Goal: Task Accomplishment & Management: Use online tool/utility

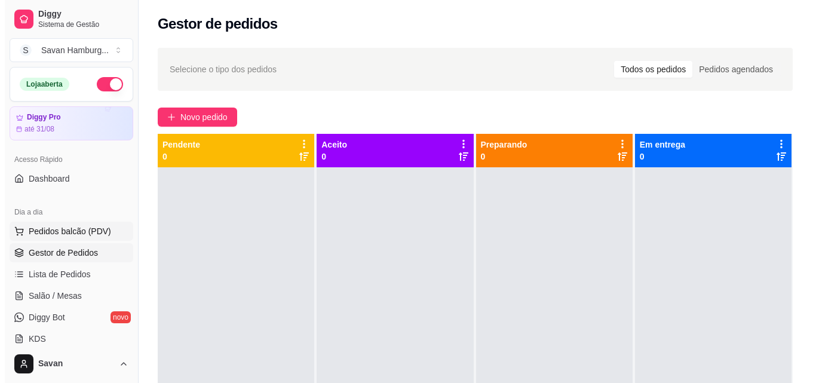
scroll to position [59, 0]
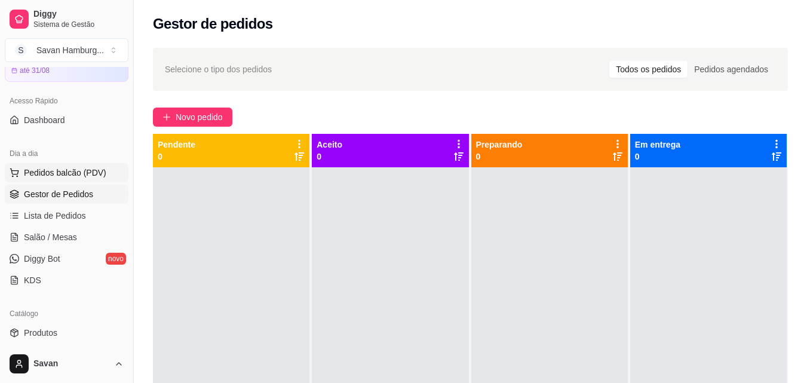
click at [76, 175] on span "Pedidos balcão (PDV)" at bounding box center [65, 173] width 82 height 12
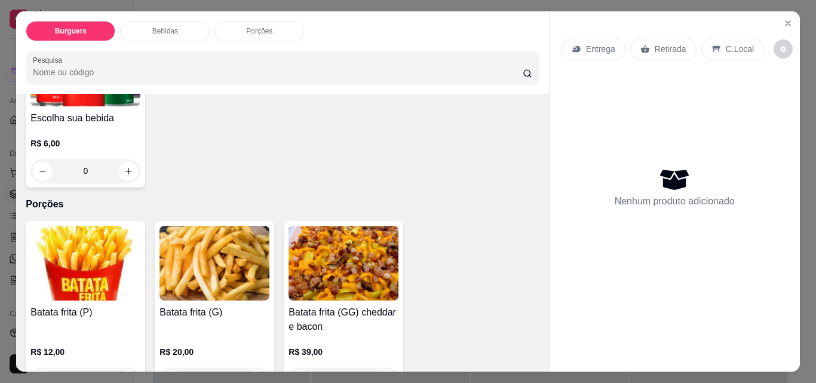
scroll to position [543, 0]
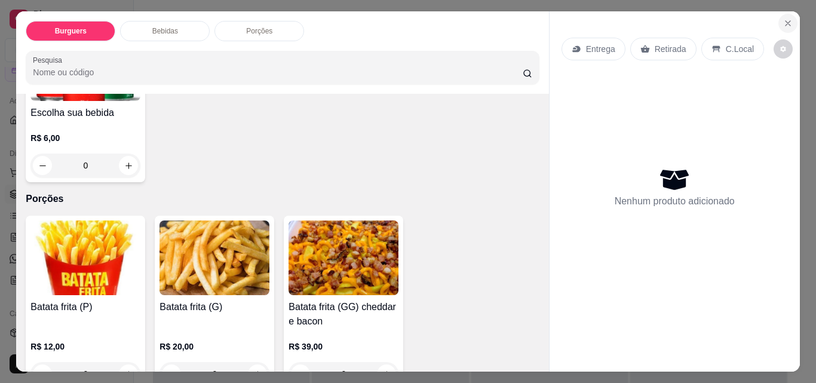
click at [785, 21] on icon "Close" at bounding box center [787, 23] width 5 height 5
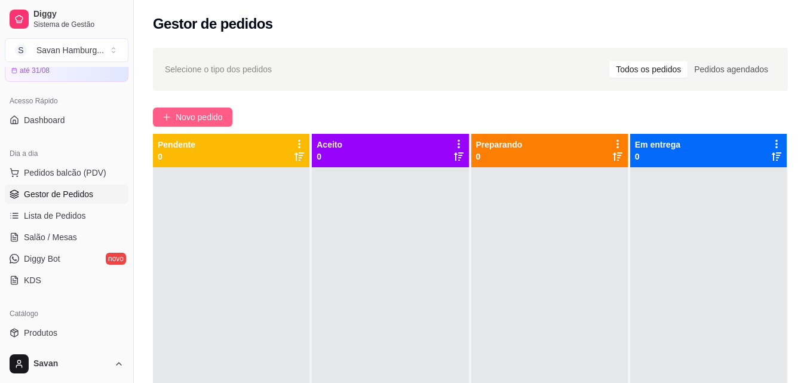
click at [180, 116] on span "Novo pedido" at bounding box center [199, 116] width 47 height 13
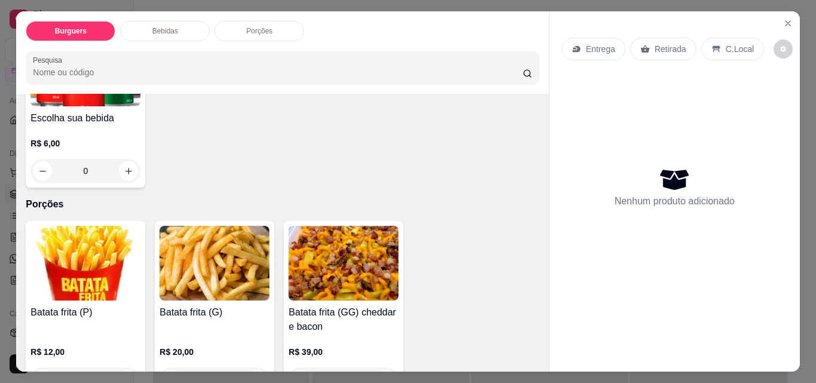
scroll to position [543, 0]
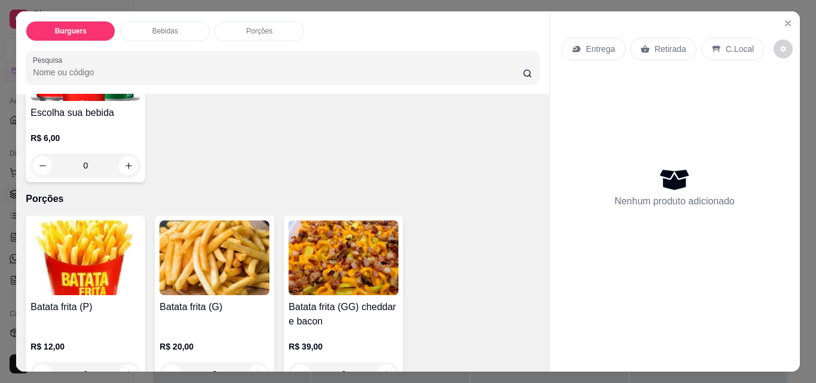
click at [257, 362] on div "0" at bounding box center [214, 374] width 110 height 24
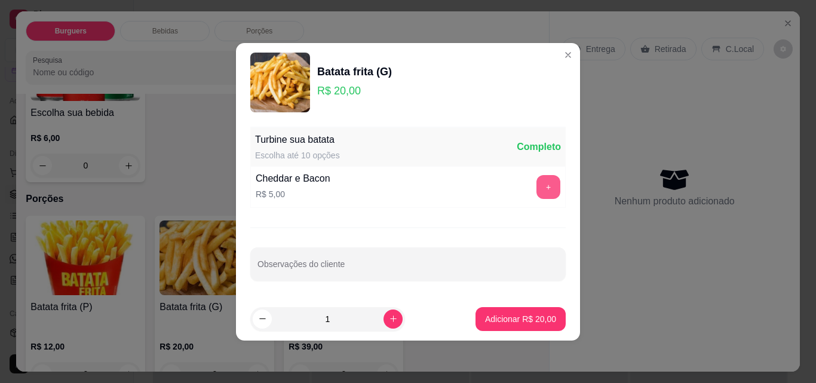
click at [542, 187] on button "+" at bounding box center [548, 187] width 24 height 24
click at [502, 311] on button "Adicionar R$ 25,00" at bounding box center [520, 319] width 90 height 24
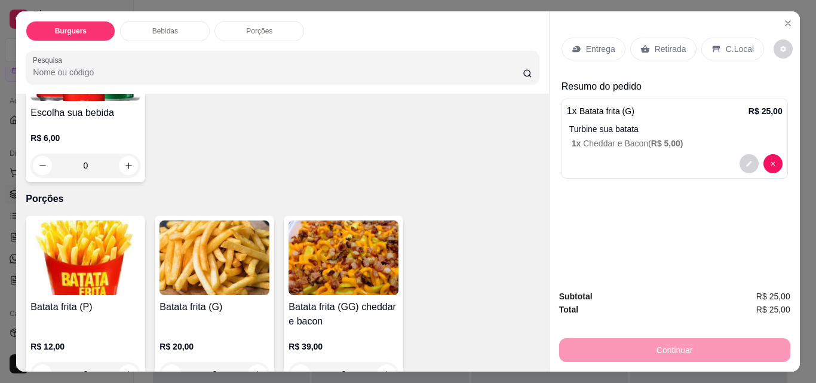
click at [639, 50] on div "Retirada" at bounding box center [663, 49] width 66 height 23
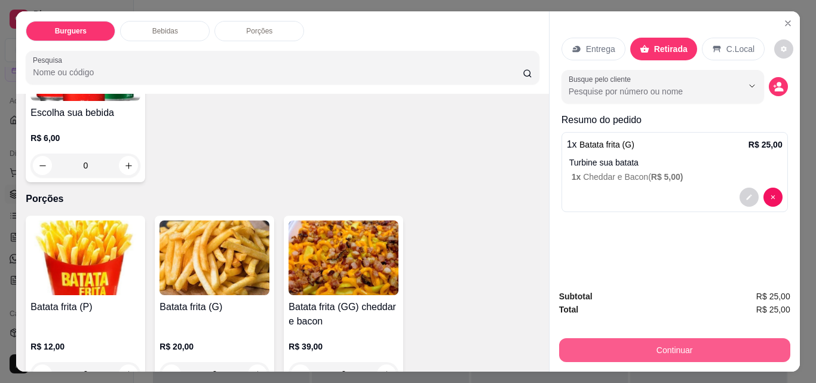
click at [683, 344] on button "Continuar" at bounding box center [674, 350] width 231 height 24
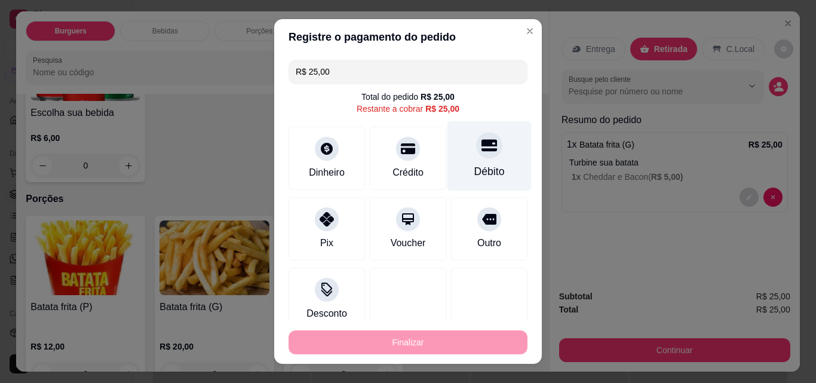
click at [459, 159] on div "Débito" at bounding box center [489, 156] width 84 height 70
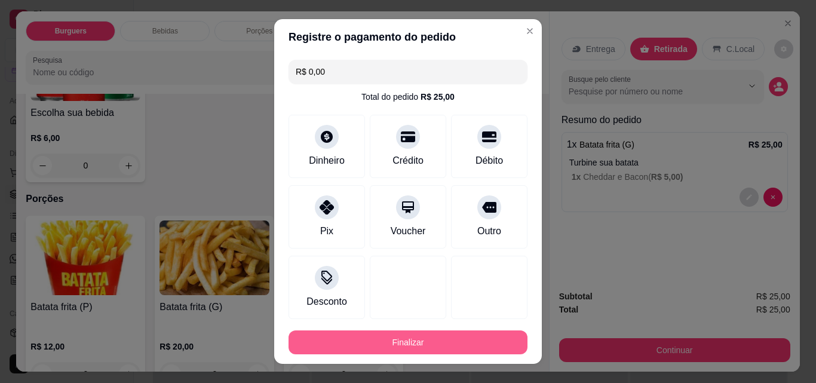
click at [368, 343] on button "Finalizar" at bounding box center [407, 342] width 239 height 24
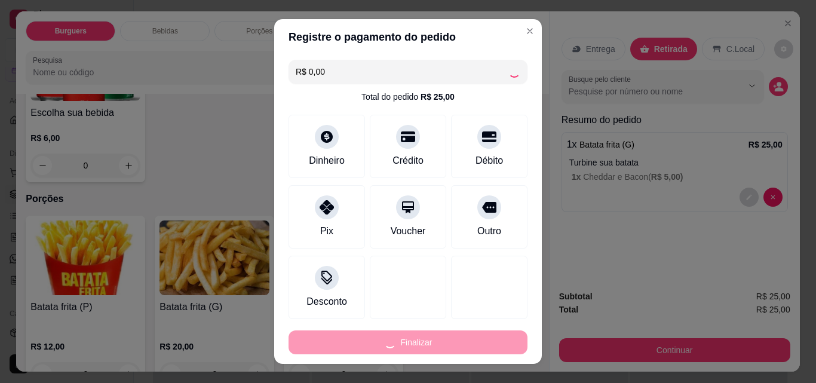
type input "-R$ 25,00"
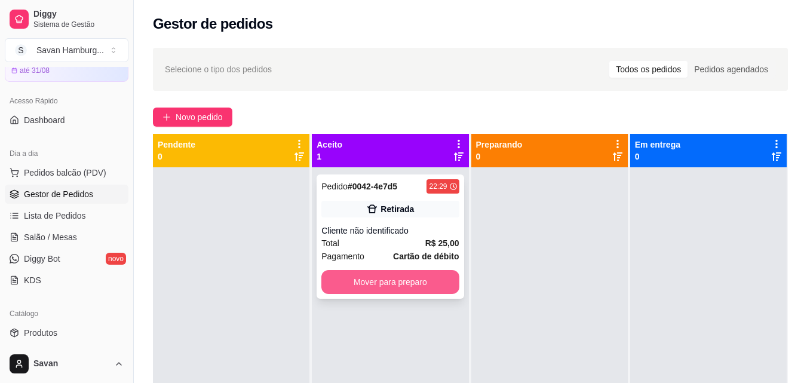
click at [372, 288] on button "Mover para preparo" at bounding box center [389, 282] width 137 height 24
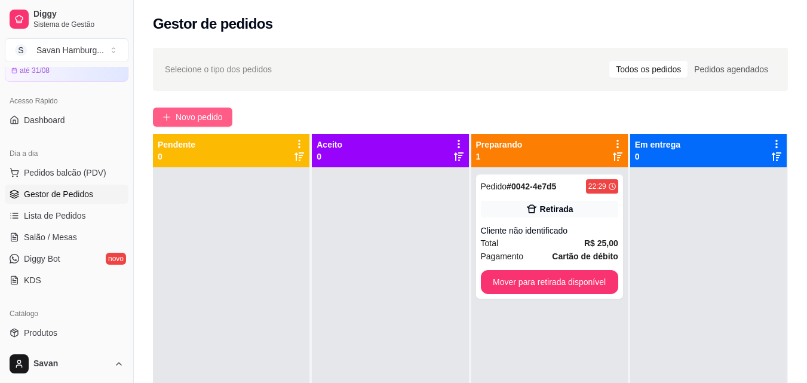
click at [184, 114] on span "Novo pedido" at bounding box center [199, 116] width 47 height 13
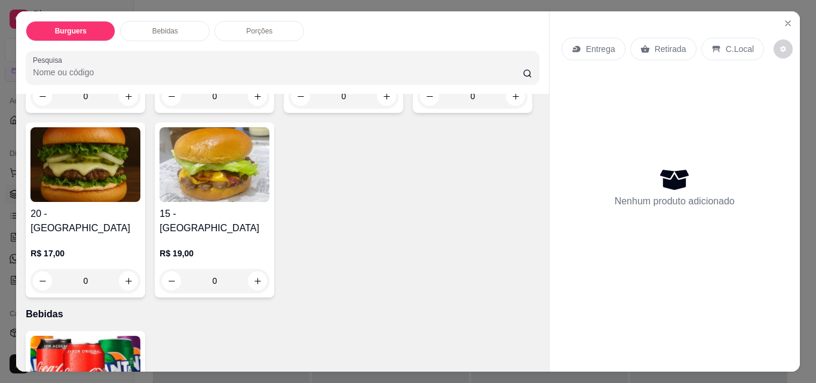
scroll to position [239, 0]
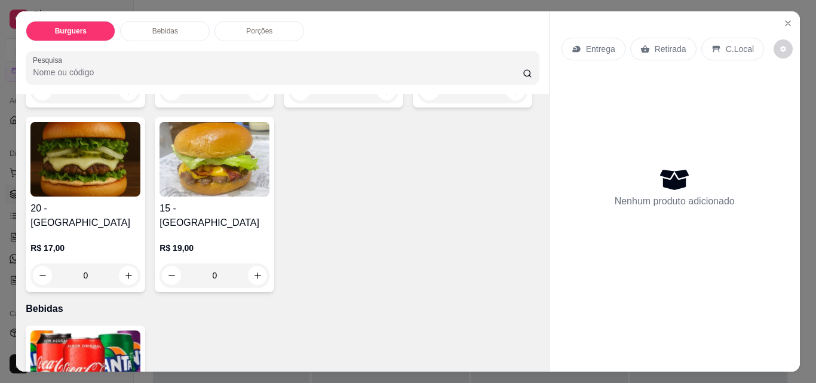
click at [140, 263] on div "0" at bounding box center [85, 275] width 110 height 24
click at [254, 247] on div "Queijo Cheddar R$ 2,00" at bounding box center [287, 247] width 78 height 41
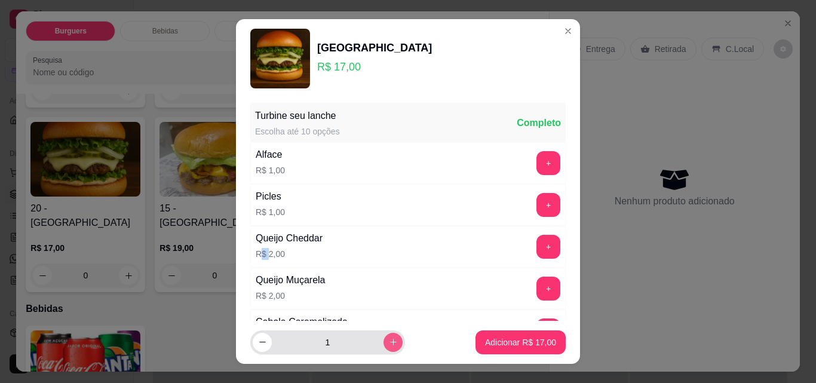
click at [384, 341] on button "increase-product-quantity" at bounding box center [392, 342] width 19 height 19
type input "2"
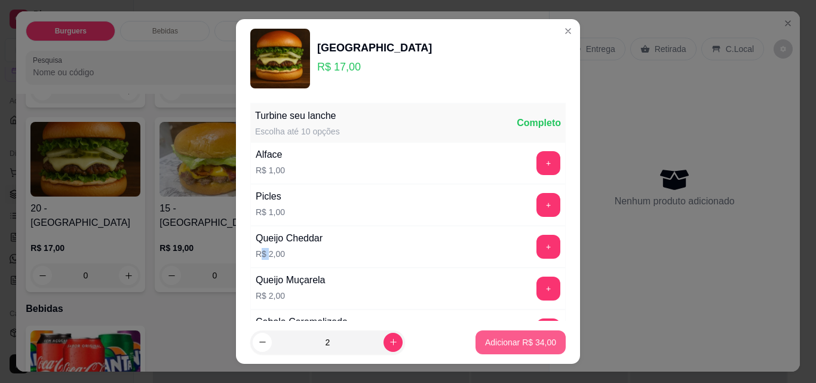
click at [485, 337] on p "Adicionar R$ 34,00" at bounding box center [520, 342] width 71 height 12
type input "2"
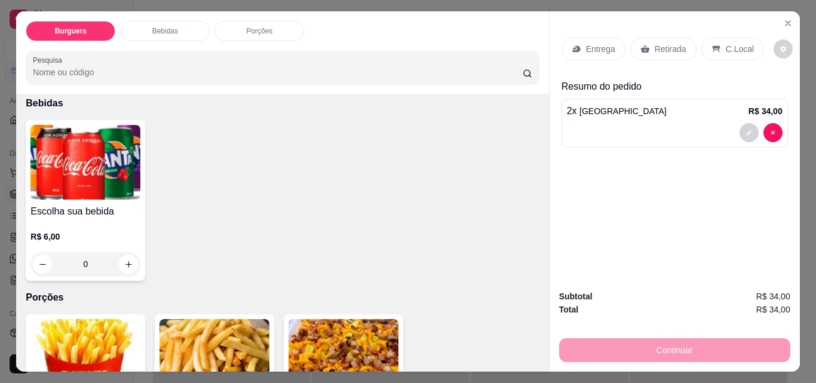
scroll to position [537, 0]
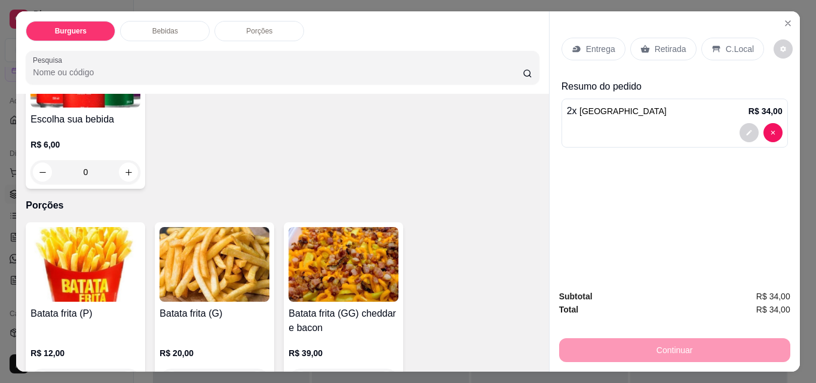
click at [254, 368] on div "0" at bounding box center [214, 380] width 110 height 24
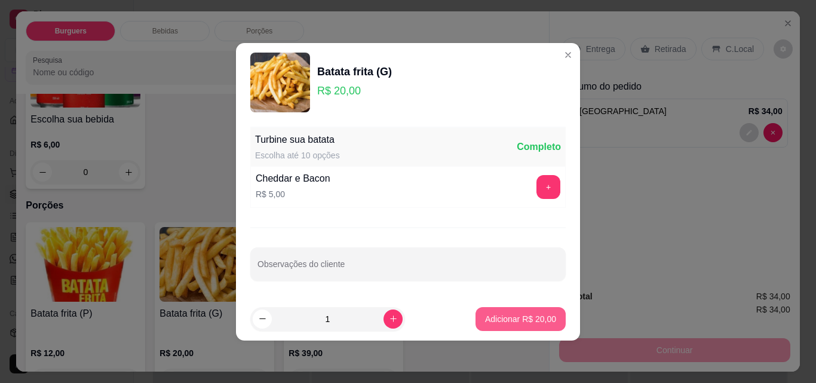
click at [505, 316] on p "Adicionar R$ 20,00" at bounding box center [520, 319] width 71 height 12
type input "1"
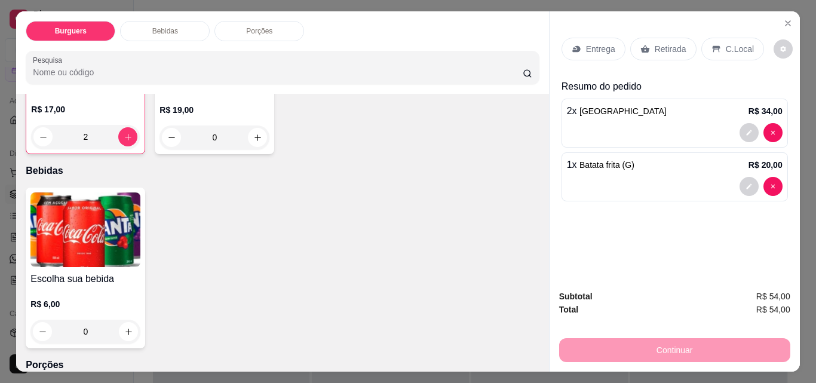
scroll to position [365, 0]
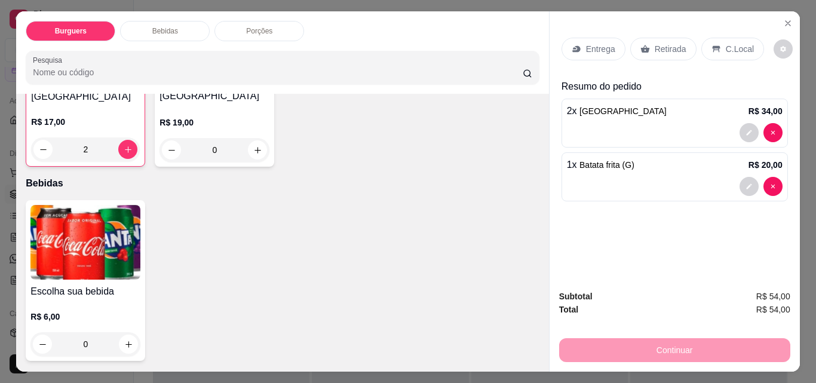
click at [122, 332] on div "0" at bounding box center [85, 344] width 110 height 24
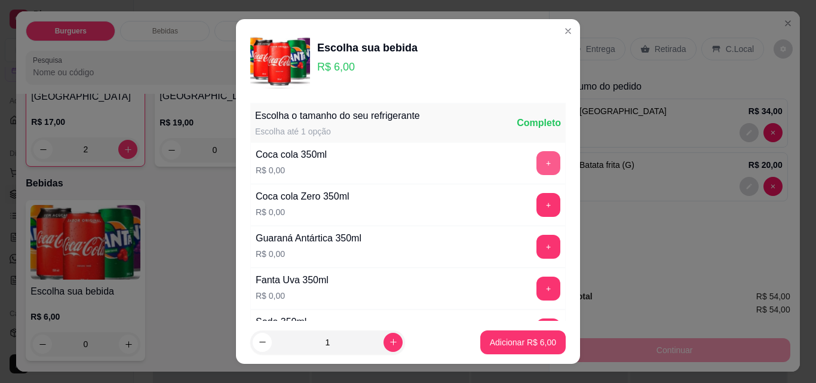
click at [536, 164] on button "+" at bounding box center [548, 163] width 24 height 24
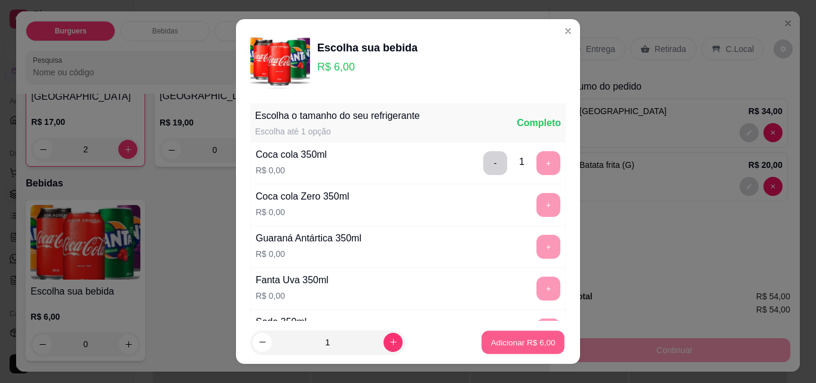
click at [502, 339] on p "Adicionar R$ 6,00" at bounding box center [522, 341] width 64 height 11
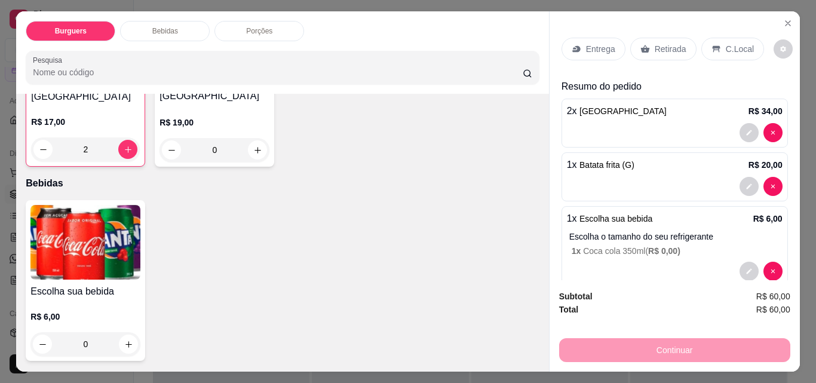
click at [122, 332] on div "0" at bounding box center [85, 344] width 110 height 24
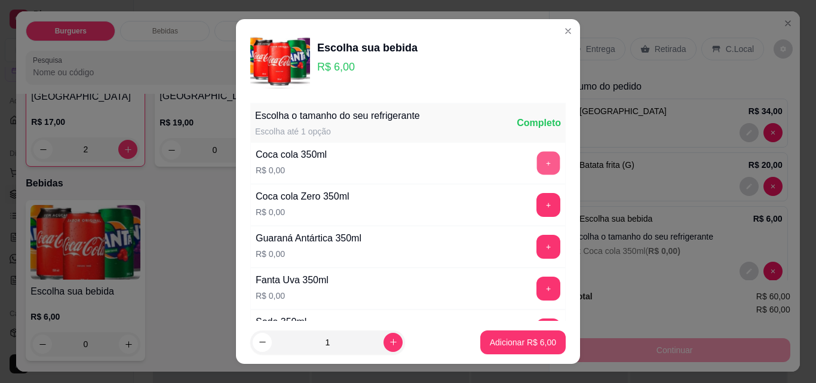
click at [537, 167] on button "+" at bounding box center [548, 162] width 23 height 23
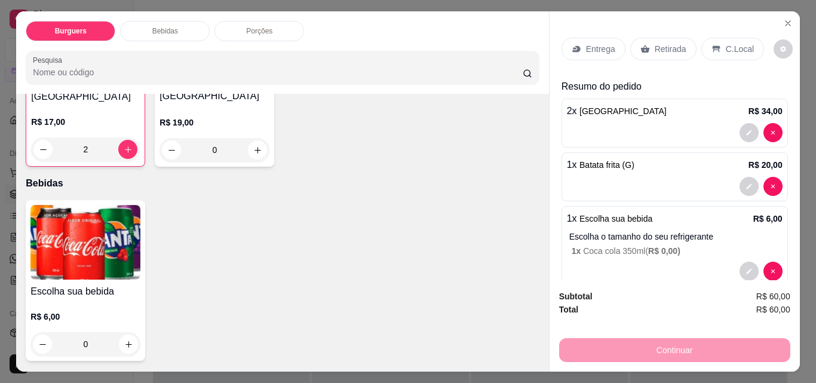
click at [131, 332] on div "0" at bounding box center [85, 344] width 110 height 24
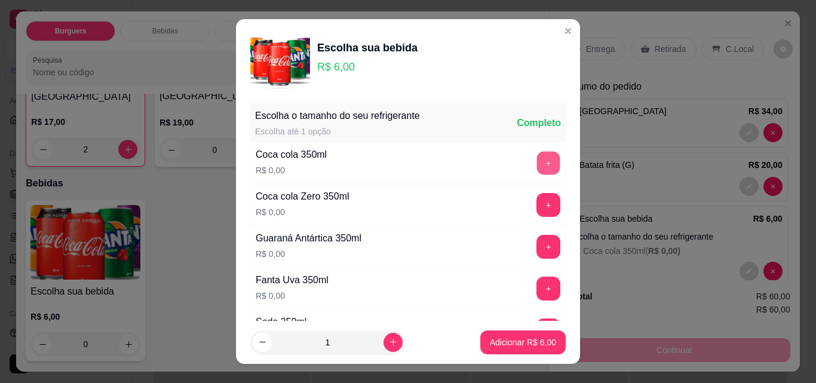
click at [537, 163] on button "+" at bounding box center [548, 162] width 23 height 23
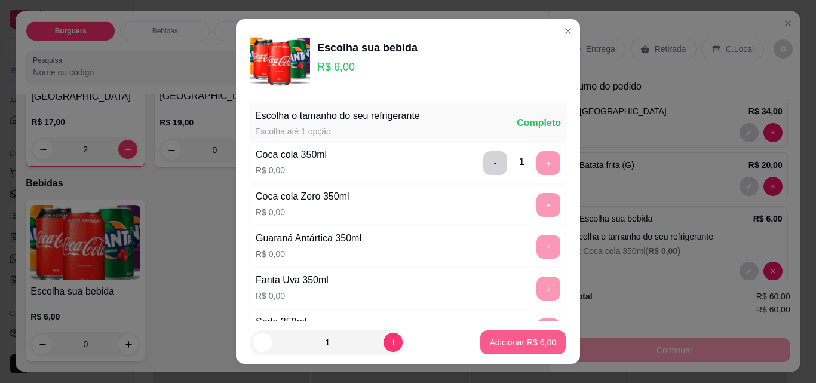
click at [494, 344] on p "Adicionar R$ 6,00" at bounding box center [523, 342] width 66 height 12
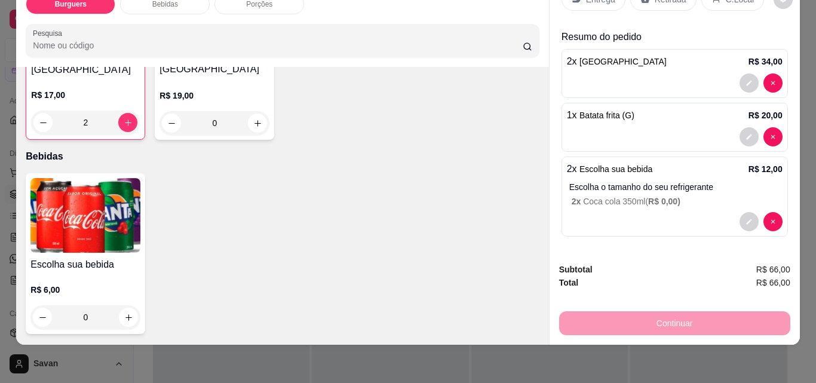
click at [127, 305] on div "0" at bounding box center [85, 317] width 110 height 24
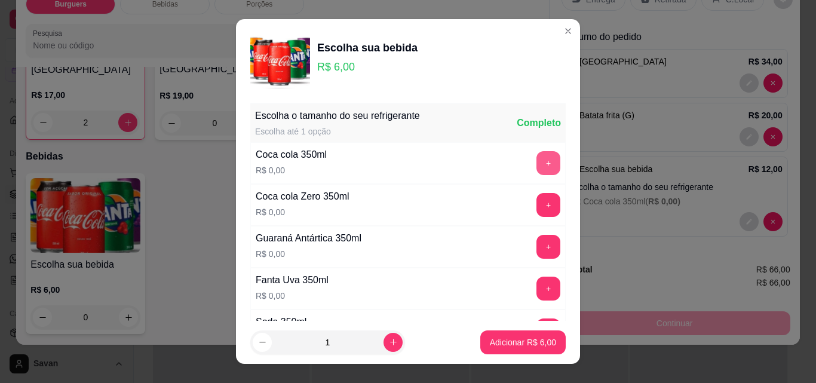
click at [536, 159] on button "+" at bounding box center [548, 163] width 24 height 24
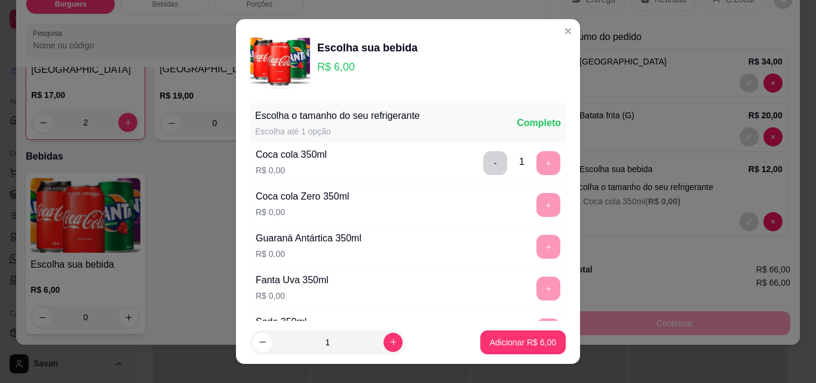
click at [504, 341] on p "Adicionar R$ 6,00" at bounding box center [523, 342] width 66 height 12
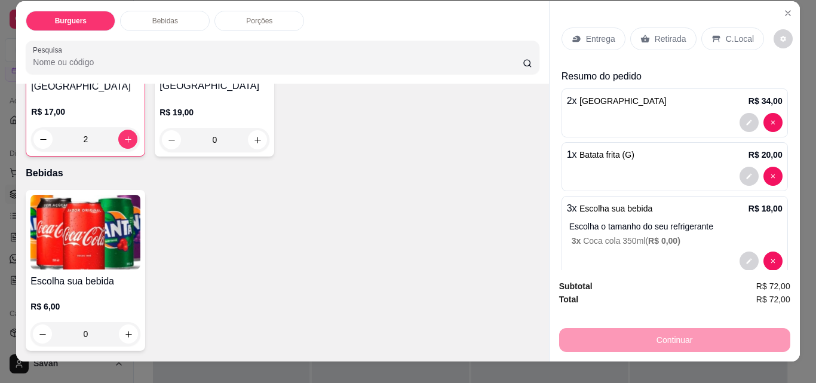
scroll to position [0, 0]
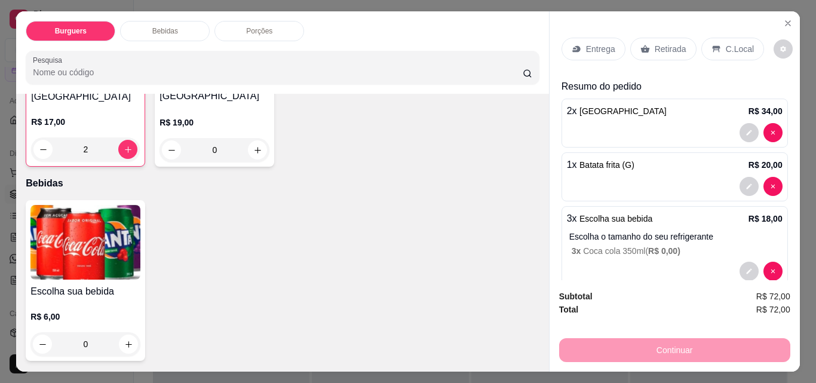
click at [659, 43] on p "Retirada" at bounding box center [670, 49] width 32 height 12
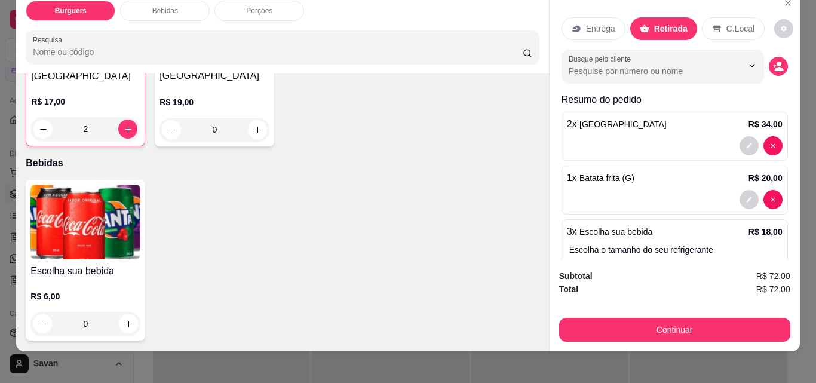
scroll to position [31, 0]
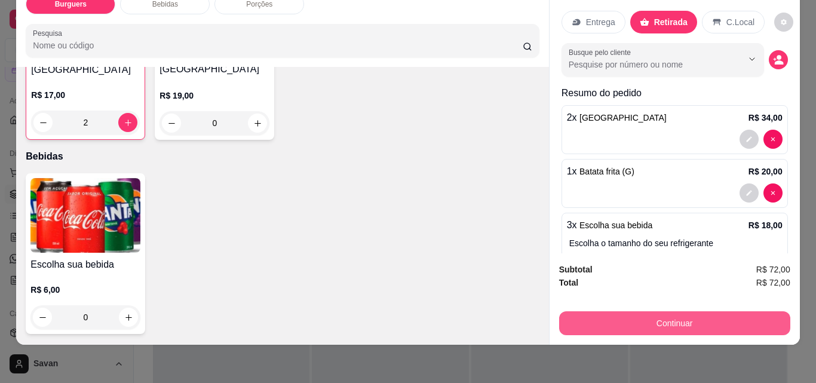
click at [668, 312] on button "Continuar" at bounding box center [674, 323] width 231 height 24
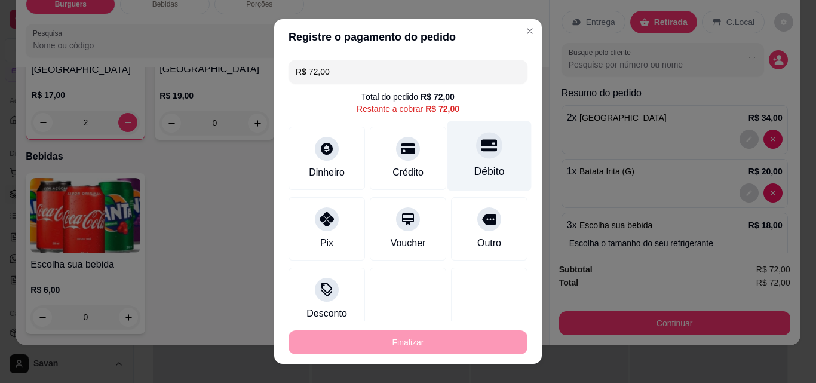
click at [458, 160] on div "Débito" at bounding box center [489, 156] width 84 height 70
type input "R$ 0,00"
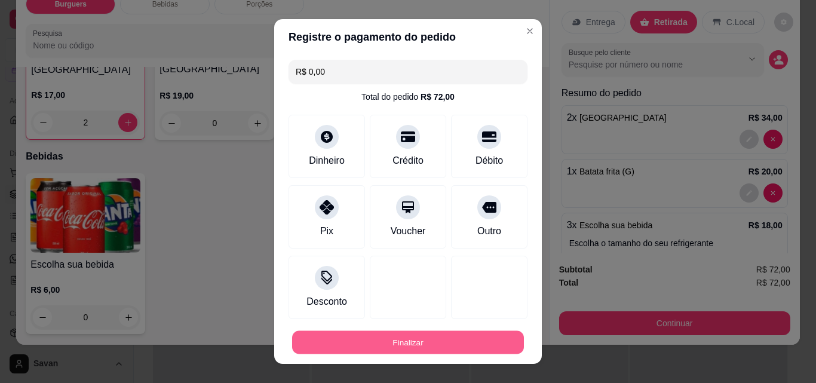
click at [402, 350] on button "Finalizar" at bounding box center [408, 342] width 232 height 23
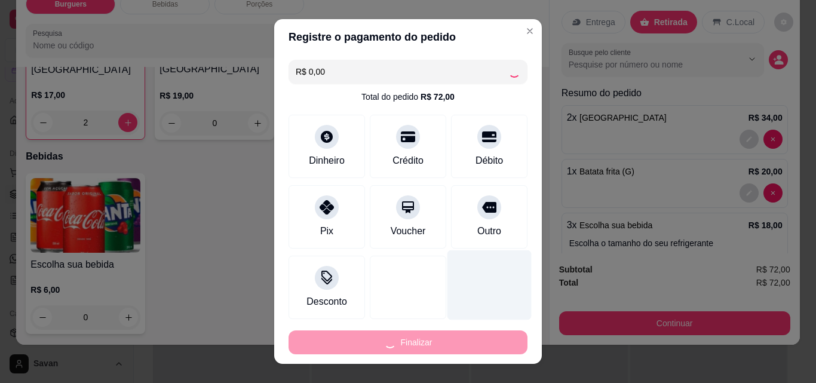
type input "0"
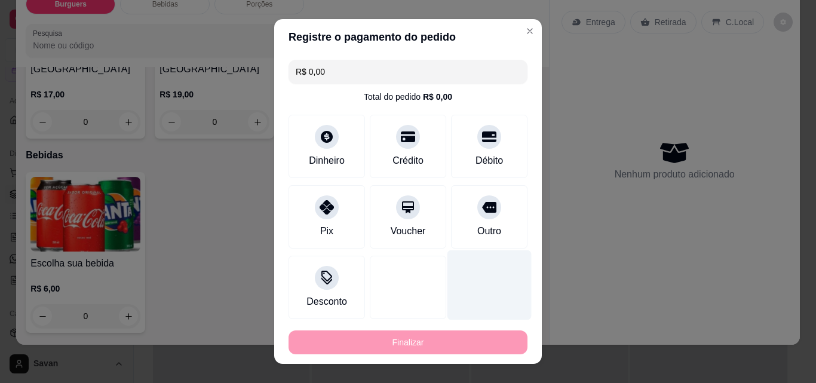
type input "-R$ 72,00"
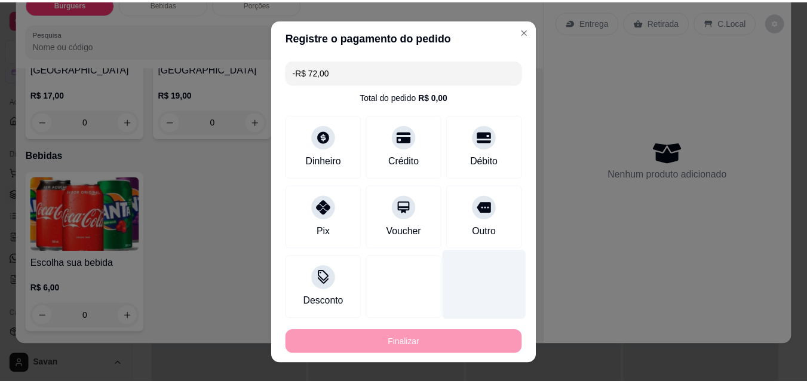
scroll to position [364, 0]
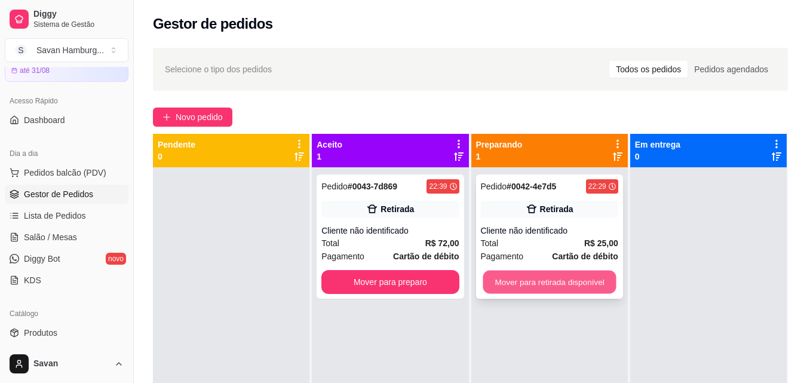
click at [533, 281] on button "Mover para retirada disponível" at bounding box center [548, 281] width 133 height 23
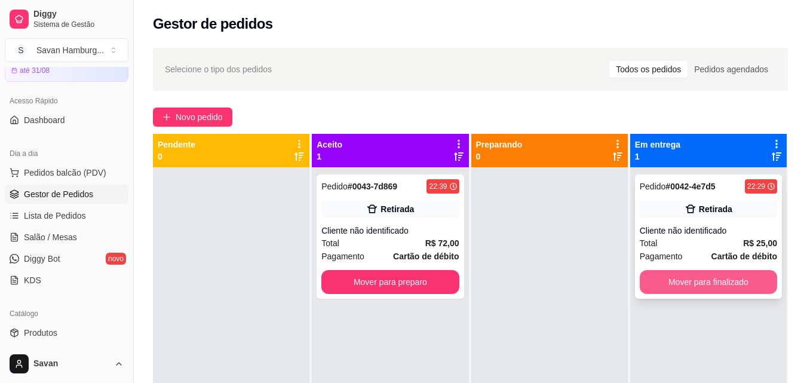
click at [700, 282] on button "Mover para finalizado" at bounding box center [707, 282] width 137 height 24
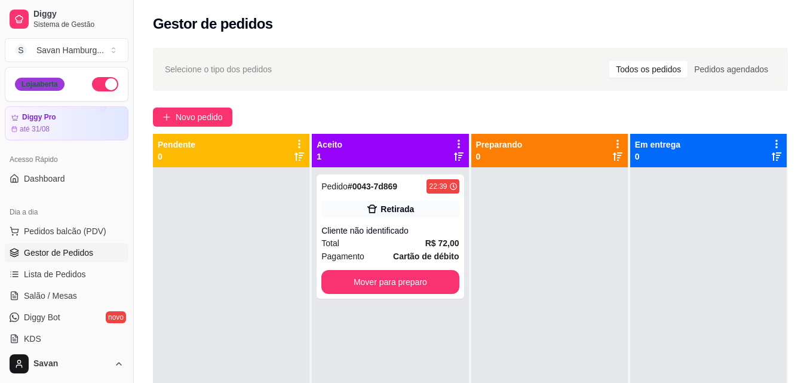
click at [26, 85] on div "Loja aberta" at bounding box center [40, 84] width 50 height 13
click at [386, 225] on div "Cliente não identificado" at bounding box center [389, 230] width 137 height 12
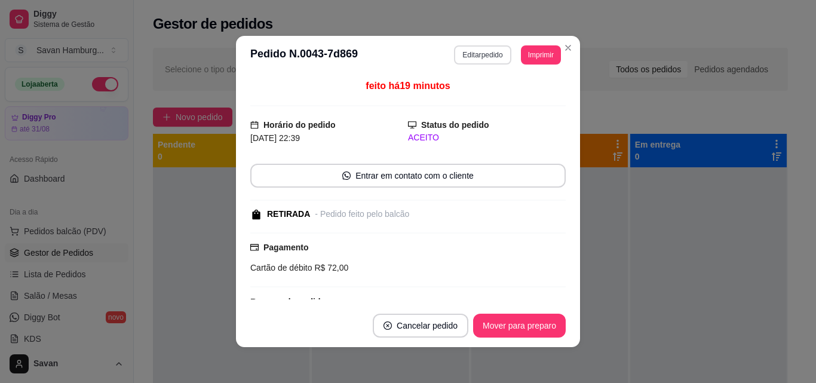
click at [482, 52] on button "Editar pedido" at bounding box center [482, 54] width 57 height 19
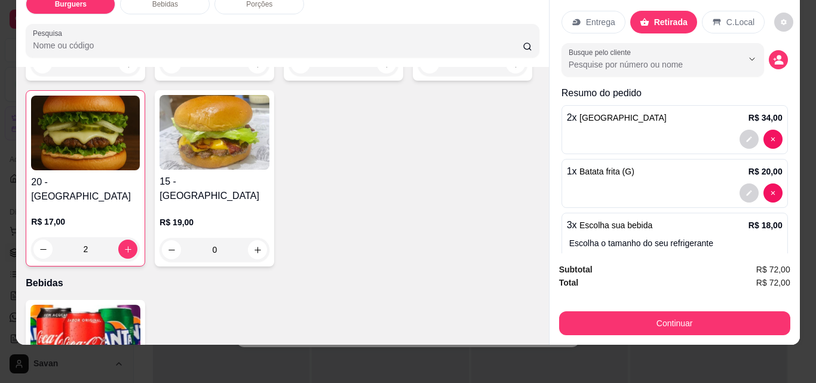
scroll to position [56, 0]
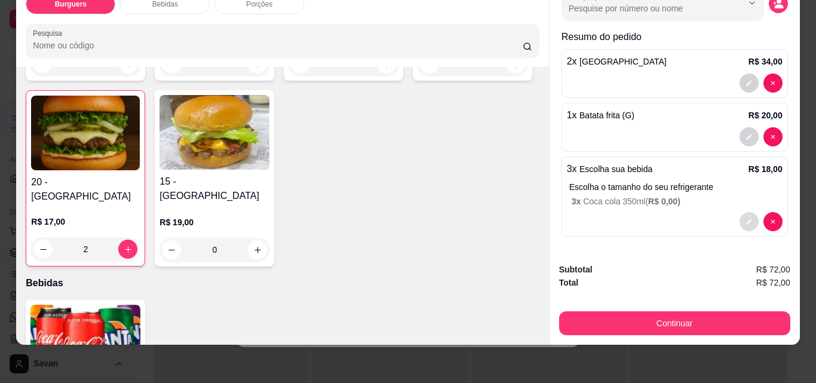
click at [745, 218] on icon "decrease-product-quantity" at bounding box center [748, 221] width 7 height 7
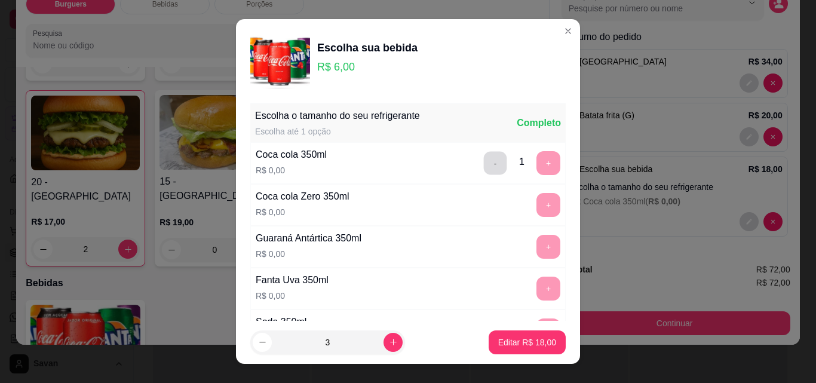
click at [484, 164] on button "-" at bounding box center [495, 162] width 23 height 23
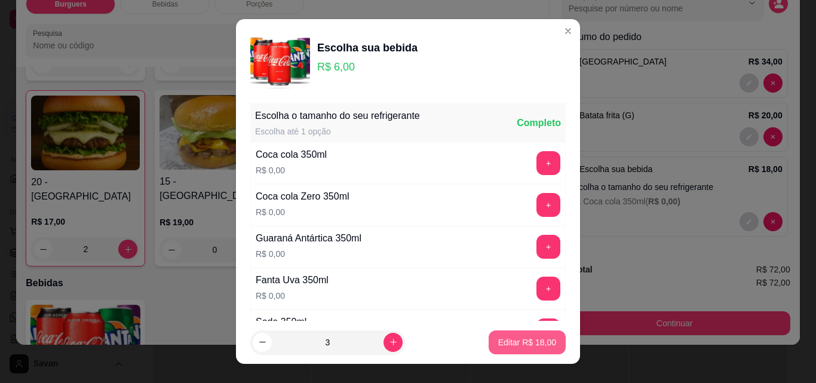
click at [543, 343] on button "Editar R$ 18,00" at bounding box center [526, 342] width 77 height 24
type input "3"
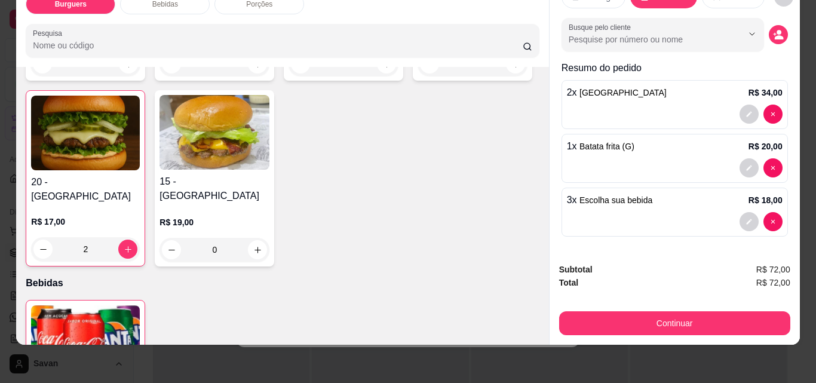
scroll to position [25, 0]
click at [739, 213] on button "decrease-product-quantity" at bounding box center [748, 222] width 19 height 19
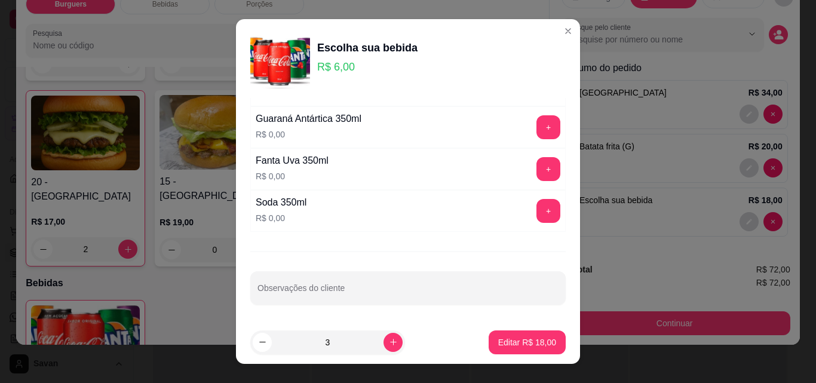
scroll to position [120, 0]
click at [260, 340] on icon "decrease-product-quantity" at bounding box center [262, 341] width 9 height 9
type input "2"
click at [502, 340] on p "Editar R$ 12,00" at bounding box center [527, 341] width 56 height 11
type input "2"
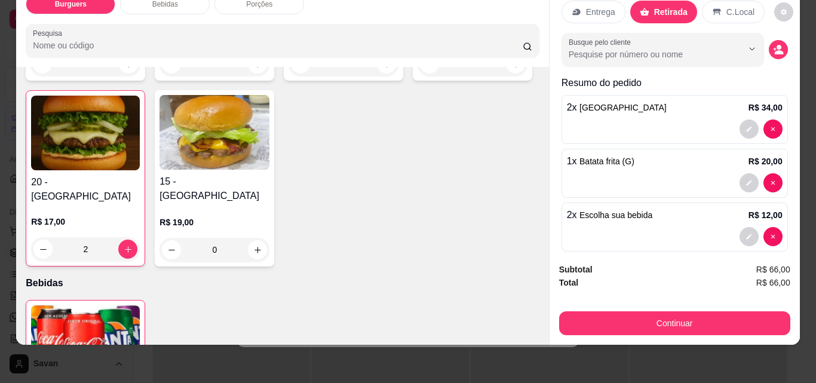
scroll to position [0, 0]
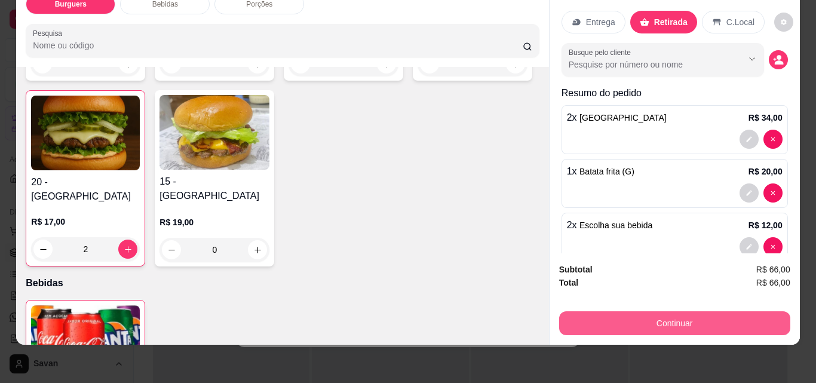
click at [659, 319] on button "Continuar" at bounding box center [674, 323] width 231 height 24
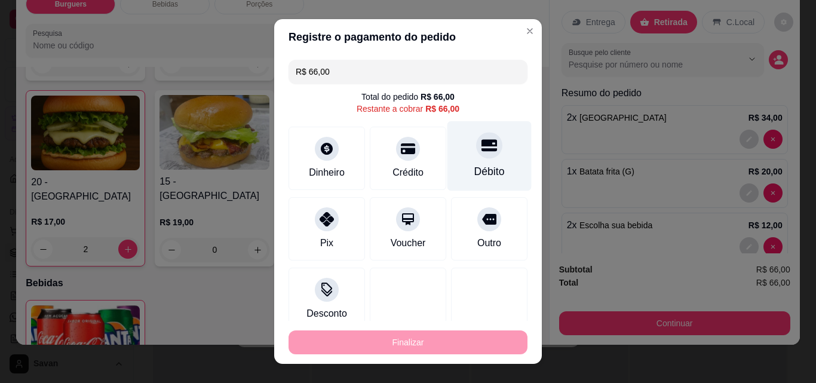
click at [453, 159] on div "Débito" at bounding box center [489, 156] width 84 height 70
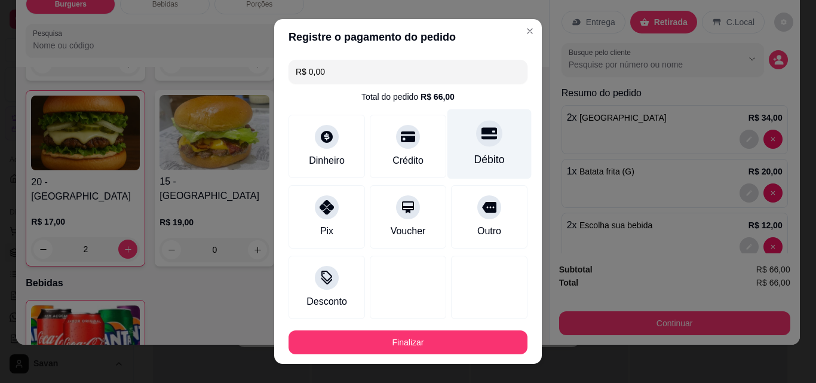
type input "R$ 0,00"
click at [453, 159] on div "Débito" at bounding box center [489, 144] width 84 height 70
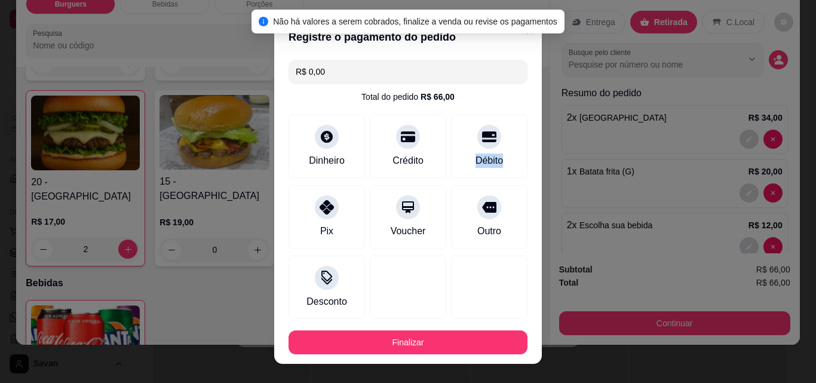
click at [392, 343] on button "Finalizar" at bounding box center [407, 342] width 239 height 24
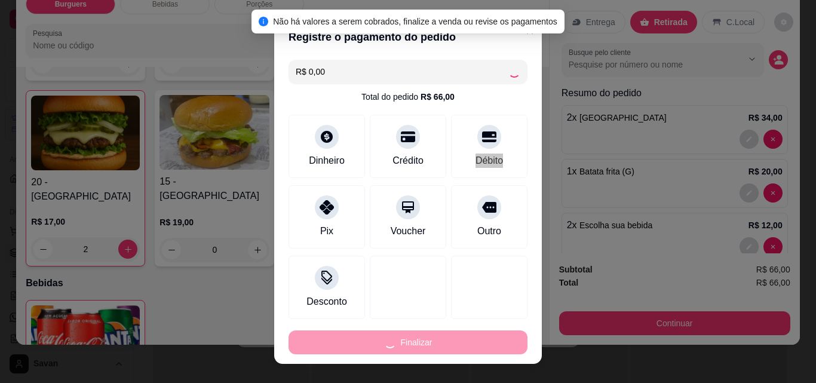
type input "0"
type input "-R$ 66,00"
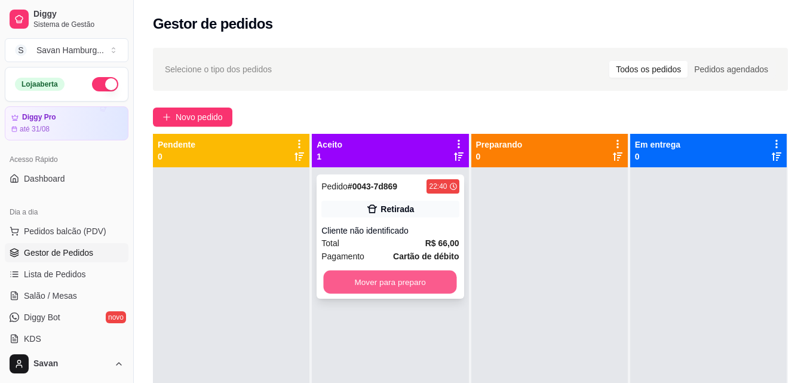
click at [412, 278] on button "Mover para preparo" at bounding box center [390, 281] width 133 height 23
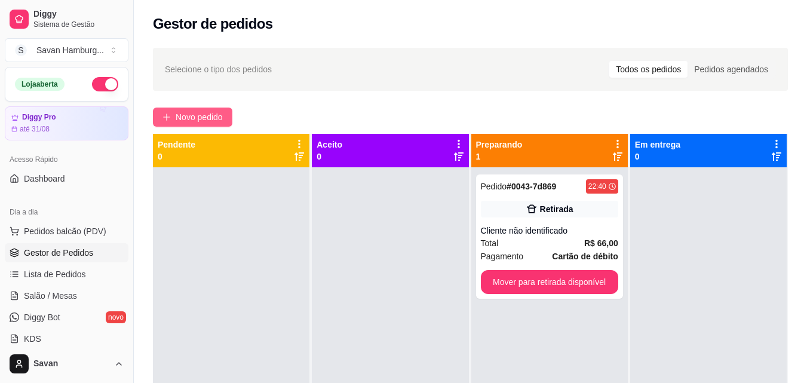
click at [198, 123] on span "Novo pedido" at bounding box center [199, 116] width 47 height 13
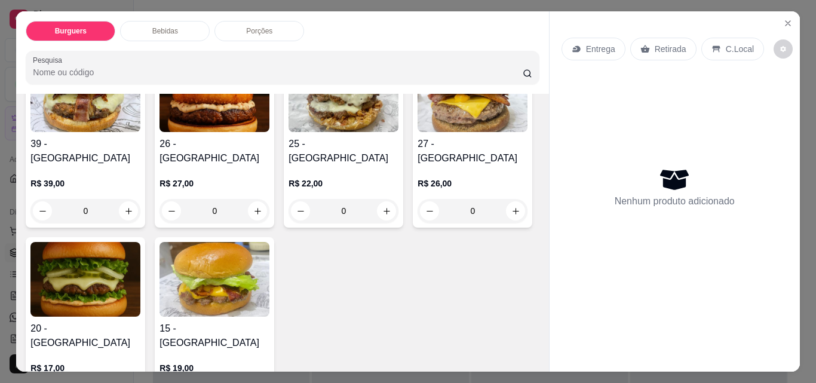
scroll to position [119, 0]
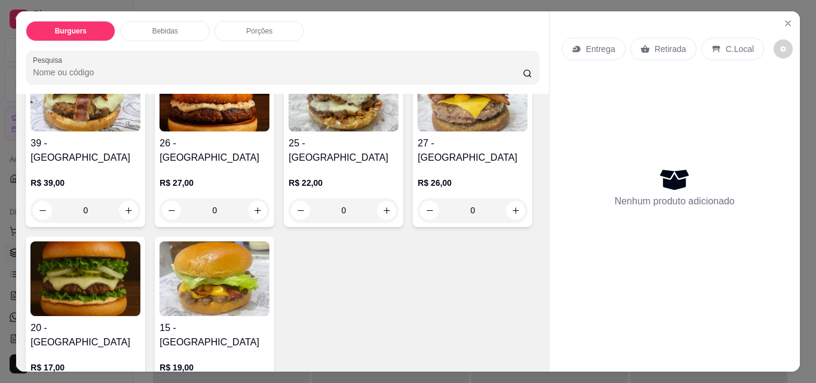
click at [125, 198] on div "0" at bounding box center [85, 210] width 110 height 24
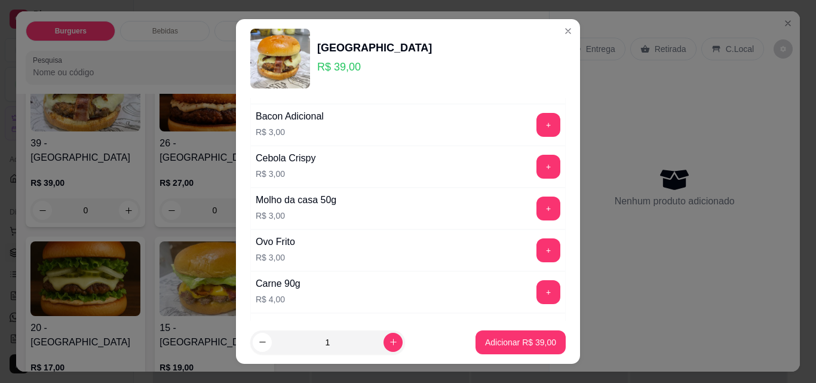
scroll to position [299, 0]
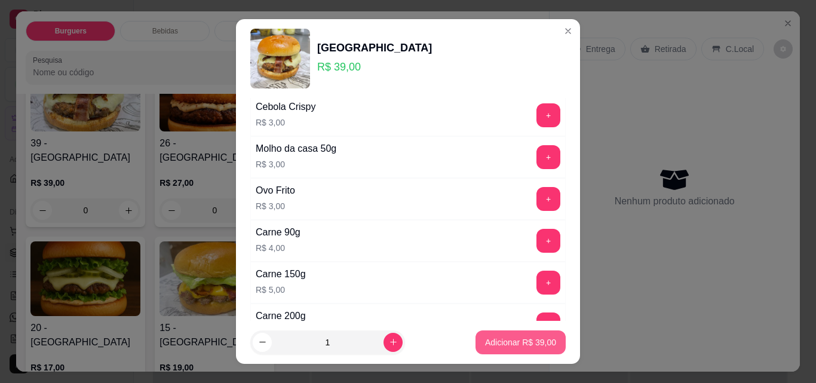
click at [498, 349] on button "Adicionar R$ 39,00" at bounding box center [520, 342] width 90 height 24
type input "1"
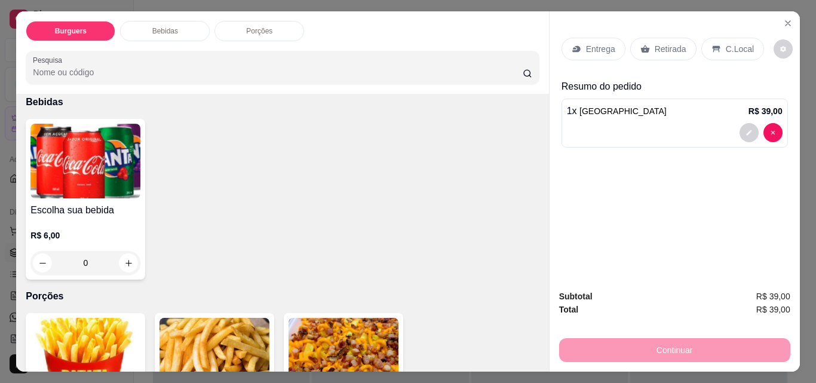
scroll to position [478, 0]
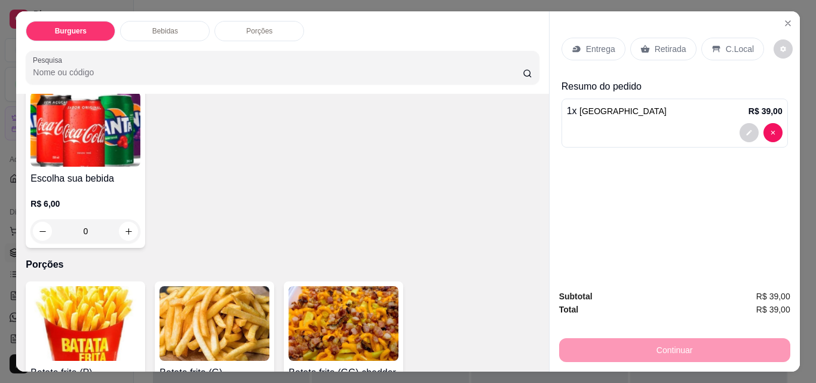
click at [644, 42] on div "Retirada" at bounding box center [663, 49] width 66 height 23
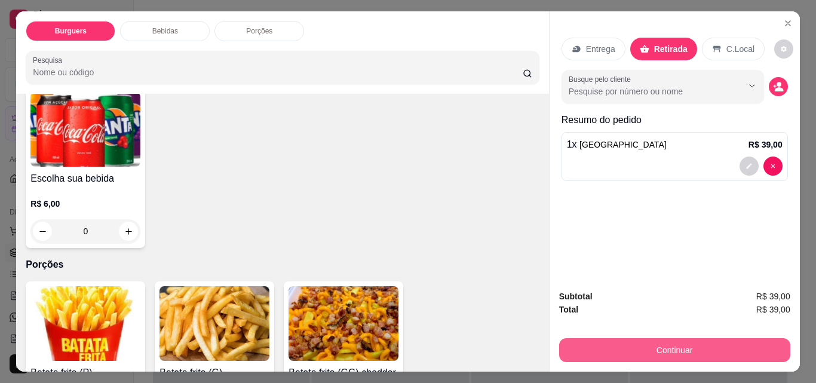
click at [710, 346] on button "Continuar" at bounding box center [674, 350] width 231 height 24
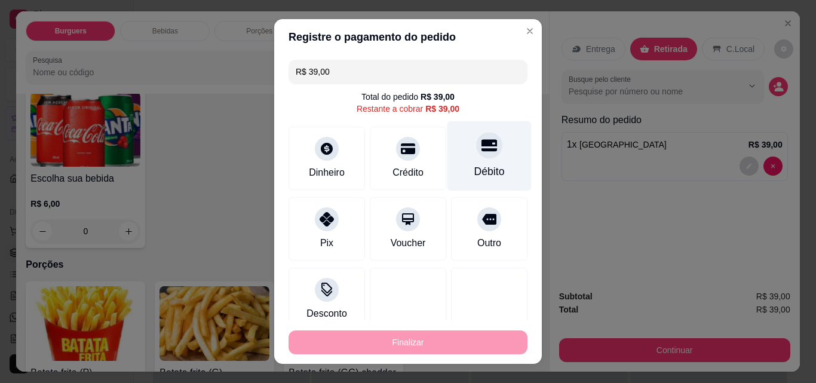
click at [450, 152] on div "Débito" at bounding box center [489, 156] width 84 height 70
type input "R$ 0,00"
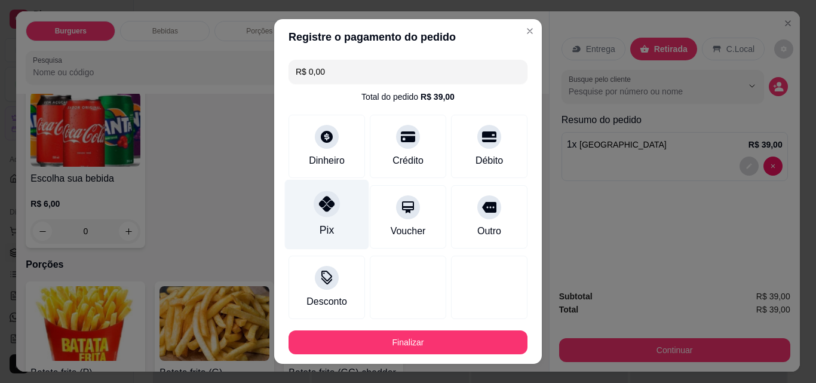
click at [317, 217] on div at bounding box center [326, 203] width 26 height 26
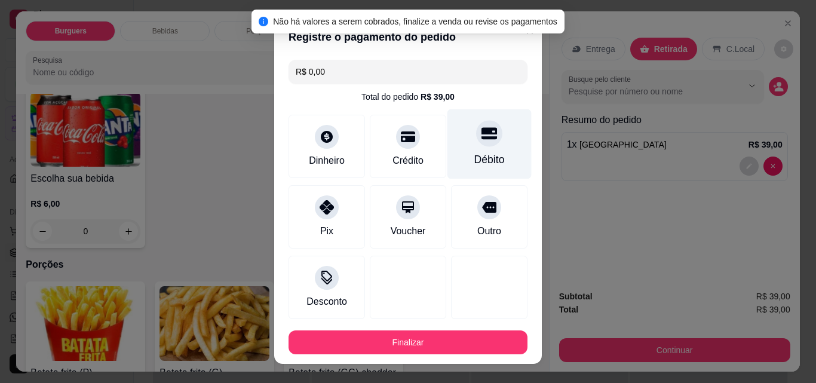
click at [469, 147] on div "Débito" at bounding box center [489, 144] width 84 height 70
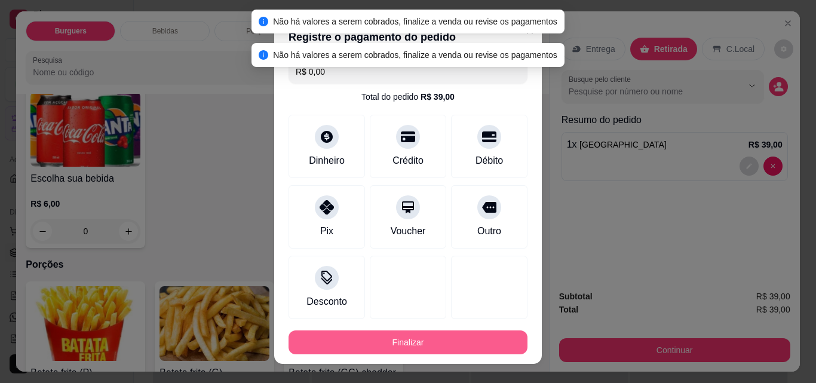
click at [435, 336] on button "Finalizar" at bounding box center [407, 342] width 239 height 24
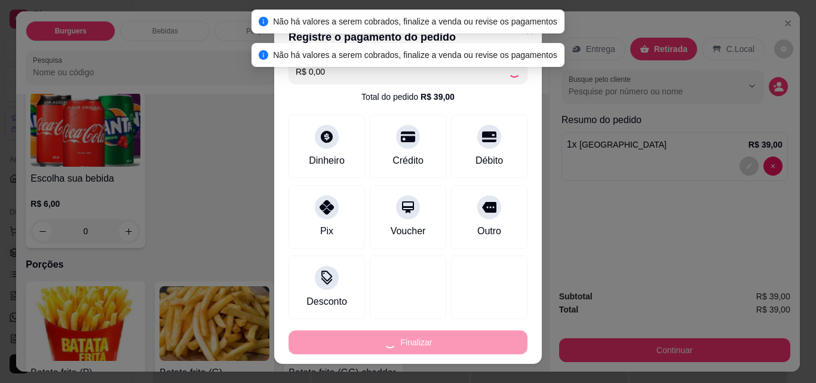
type input "0"
type input "-R$ 39,00"
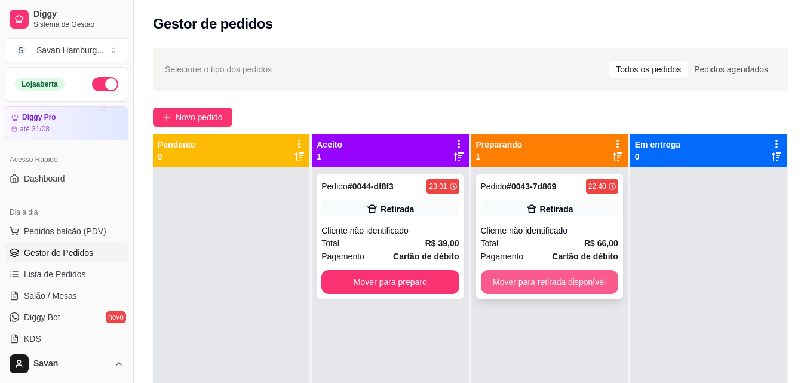
click at [559, 282] on button "Mover para retirada disponível" at bounding box center [549, 282] width 137 height 24
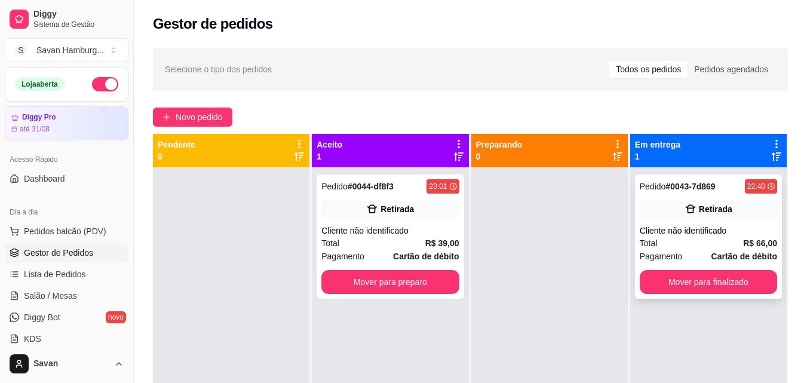
click at [699, 209] on div "Retirada" at bounding box center [715, 209] width 33 height 12
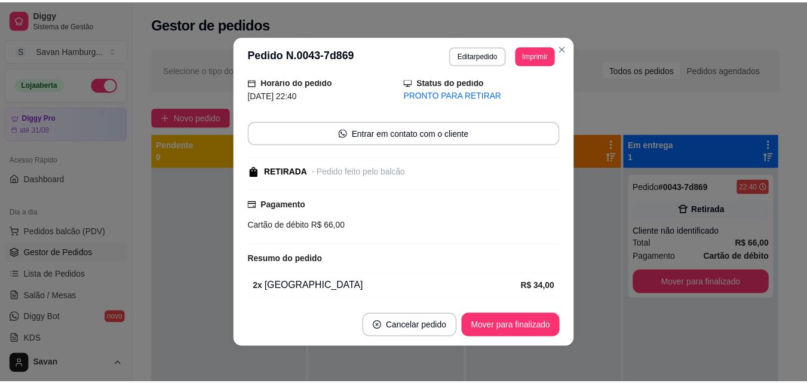
scroll to position [129, 0]
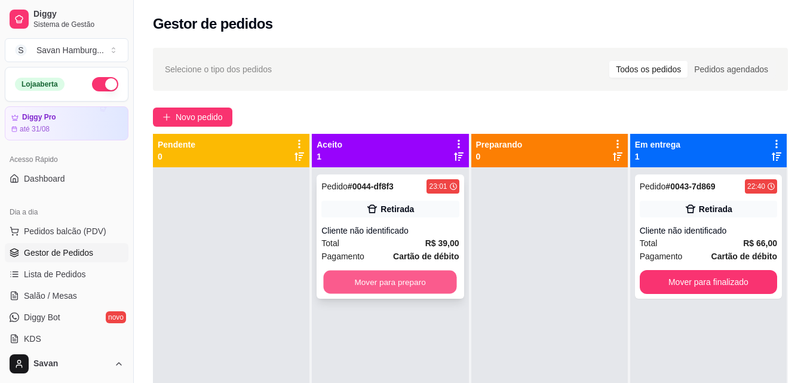
click at [422, 291] on button "Mover para preparo" at bounding box center [390, 281] width 133 height 23
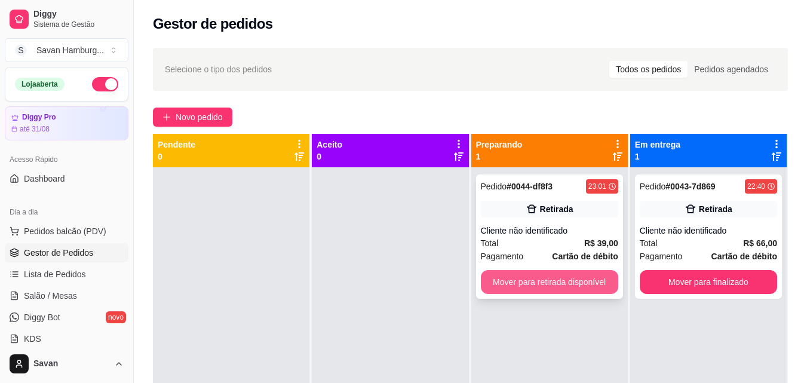
click at [538, 278] on button "Mover para retirada disponível" at bounding box center [549, 282] width 137 height 24
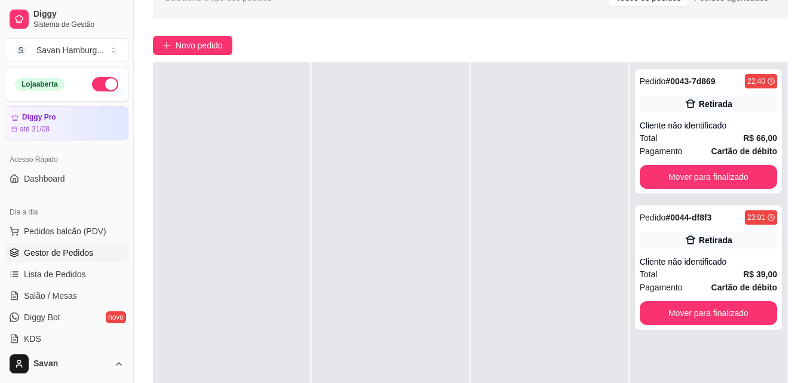
scroll to position [179, 0]
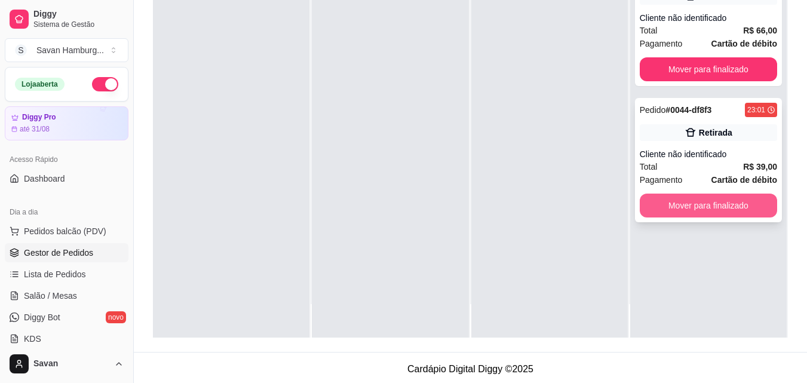
click at [669, 214] on button "Mover para finalizado" at bounding box center [707, 205] width 137 height 24
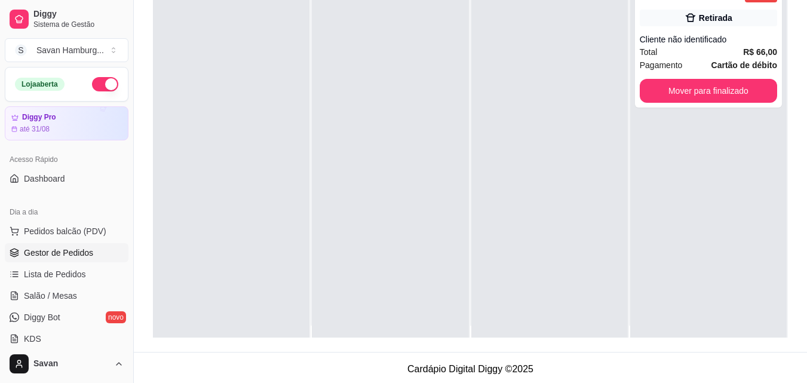
scroll to position [0, 0]
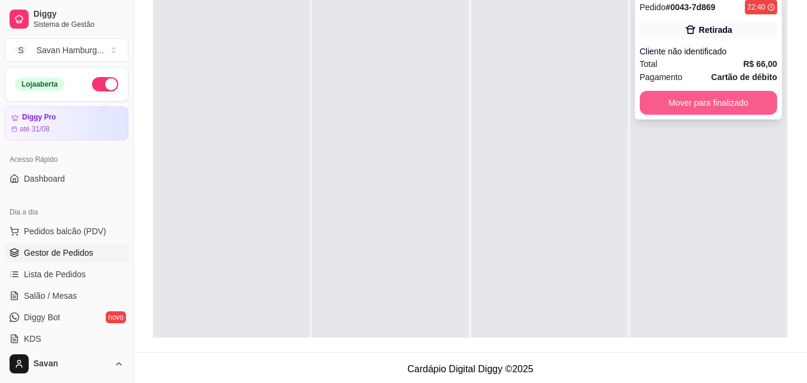
click at [663, 94] on button "Mover para finalizado" at bounding box center [707, 103] width 137 height 24
